Goal: Transaction & Acquisition: Purchase product/service

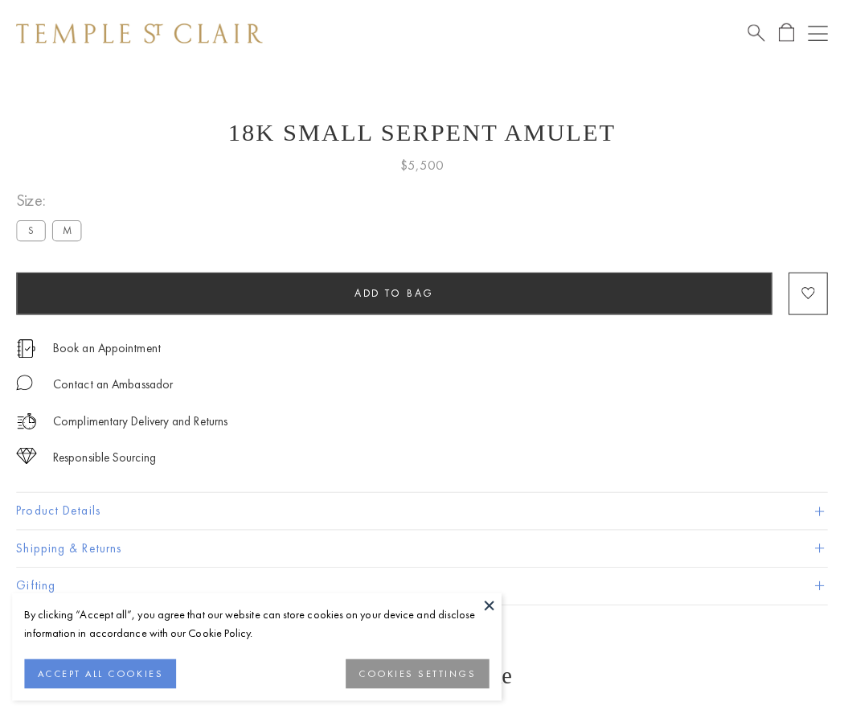
scroll to position [49, 0]
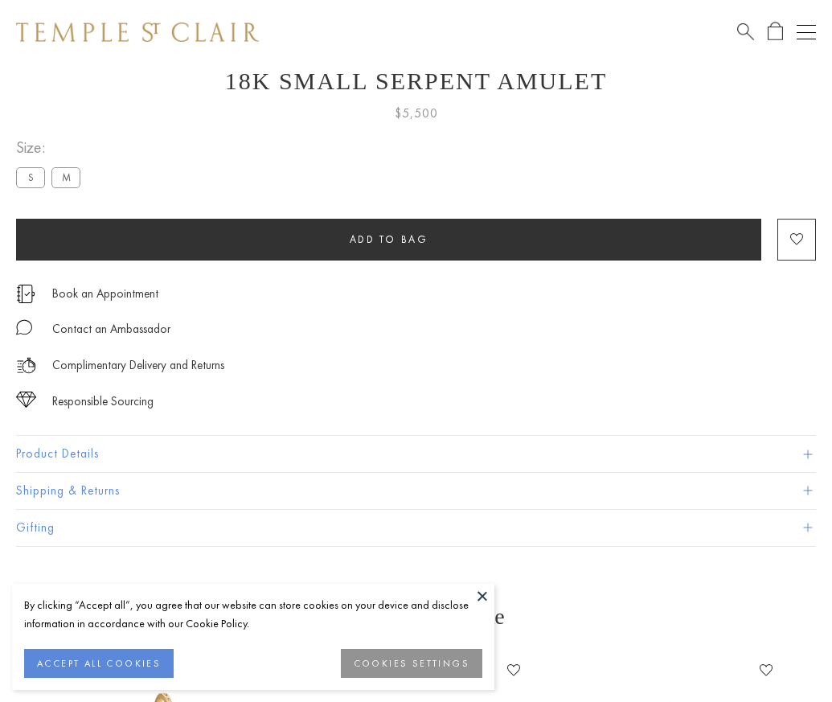
click at [388, 239] on span "Add to bag" at bounding box center [389, 239] width 79 height 14
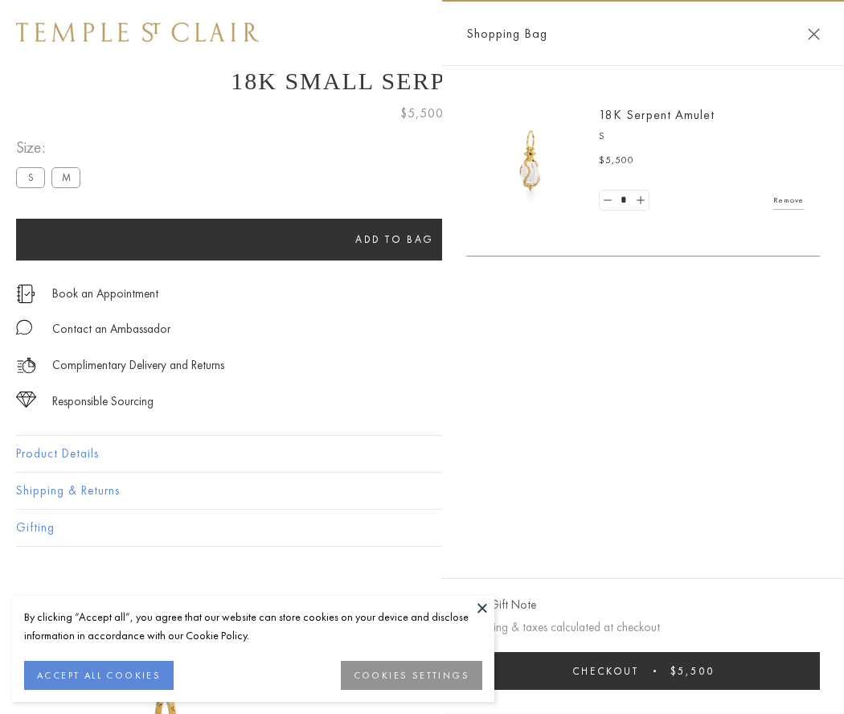
click at [643, 670] on button "Checkout $5,500" at bounding box center [643, 671] width 354 height 38
